Goal: Navigation & Orientation: Find specific page/section

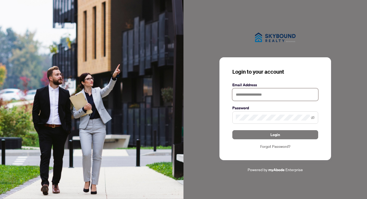
type input "**********"
click at [315, 117] on span at bounding box center [275, 118] width 86 height 12
click at [314, 117] on icon "eye-invisible" at bounding box center [313, 118] width 4 height 4
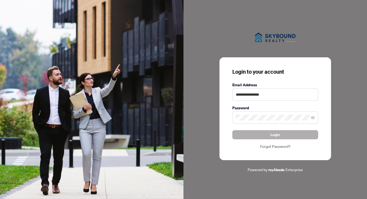
click at [275, 133] on span "Login" at bounding box center [275, 135] width 10 height 9
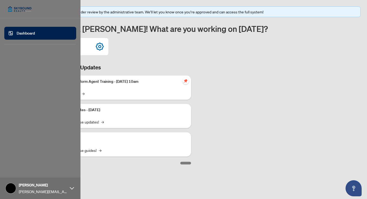
click at [25, 33] on link "Dashboard" at bounding box center [26, 33] width 18 height 5
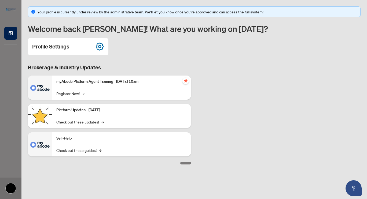
drag, startPoint x: 182, startPoint y: 162, endPoint x: 107, endPoint y: 161, distance: 74.8
click at [107, 161] on div at bounding box center [109, 163] width 163 height 4
click at [221, 164] on div "Brokerage & Industry Updates myAbode Platform Agent Training - [DATE] 10am Regi…" at bounding box center [194, 114] width 339 height 101
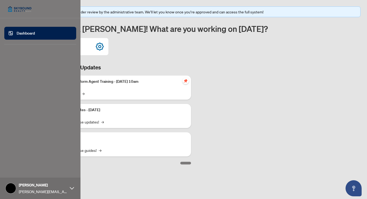
click at [73, 188] on icon at bounding box center [72, 188] width 4 height 2
click at [74, 188] on icon at bounding box center [72, 188] width 4 height 4
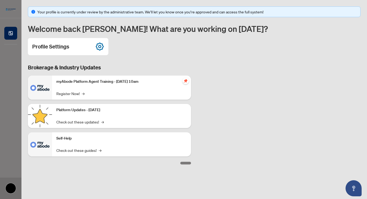
click at [142, 178] on main "Your profile is currently under review by the administrative team. We’ll let yo…" at bounding box center [193, 99] width 345 height 199
click at [59, 139] on p "Self-Help" at bounding box center [121, 139] width 130 height 6
